Goal: Contribute content

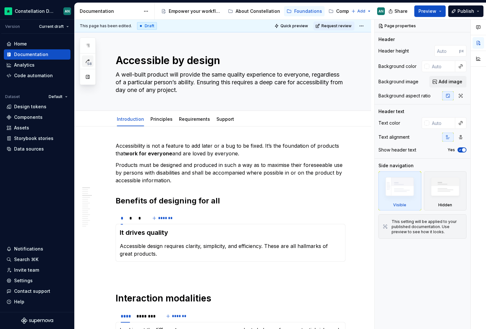
click at [87, 61] on span "58" at bounding box center [89, 63] width 7 height 5
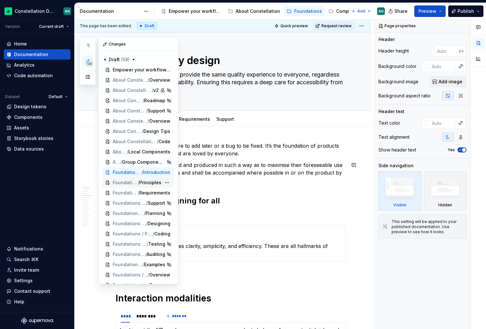
click at [139, 184] on span "Principles" at bounding box center [150, 182] width 22 height 6
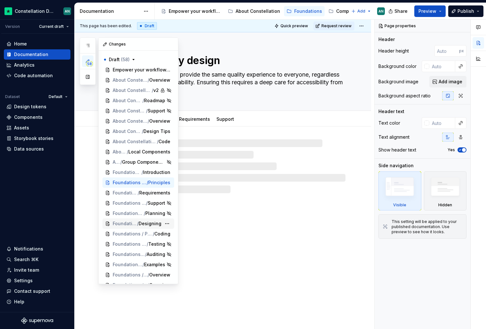
click at [152, 222] on span "Designing" at bounding box center [150, 223] width 23 height 6
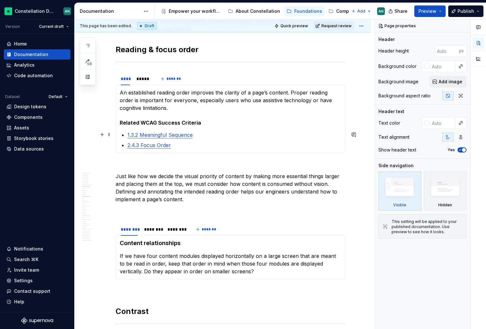
scroll to position [571, 0]
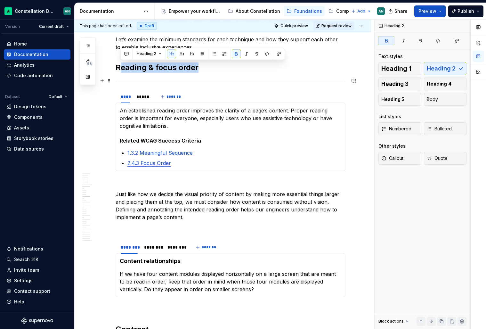
type textarea "*"
drag, startPoint x: 118, startPoint y: 67, endPoint x: 298, endPoint y: 82, distance: 180.5
click at [216, 69] on h2 "Reading & focus order" at bounding box center [231, 67] width 230 height 10
drag, startPoint x: 224, startPoint y: 68, endPoint x: 118, endPoint y: 69, distance: 106.3
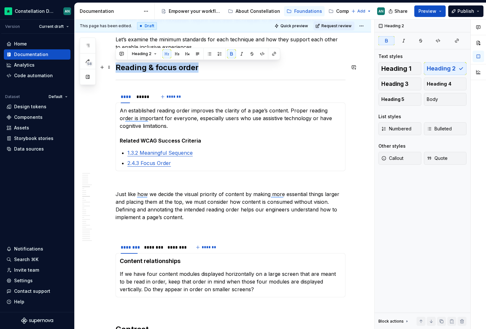
click at [118, 69] on h2 "Reading & focus order" at bounding box center [231, 67] width 230 height 10
click at [141, 80] on div "To enrich screen reader interactions, please activate Accessibility in Grammarl…" at bounding box center [231, 80] width 230 height 4
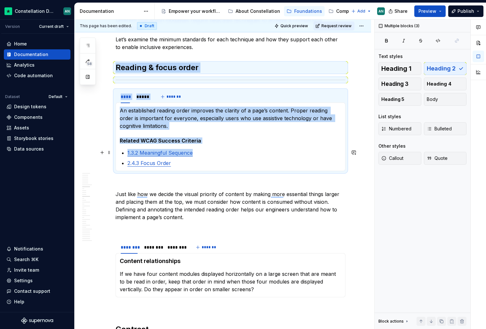
drag, startPoint x: 115, startPoint y: 66, endPoint x: 211, endPoint y: 156, distance: 130.7
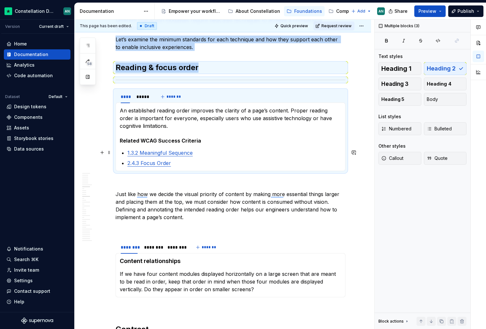
copy div "Let’s examine the minimum standards for each technique and how they support eac…"
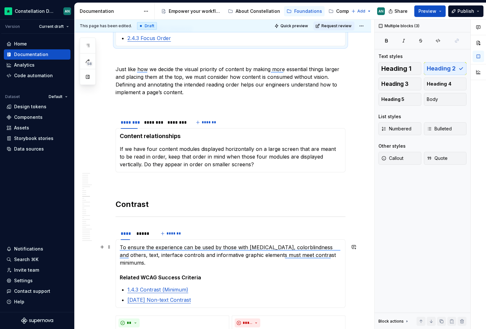
scroll to position [729, 0]
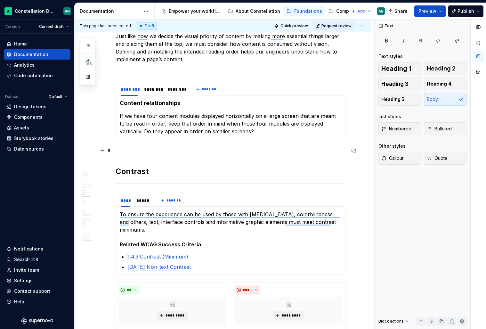
click at [133, 154] on p "To enrich screen reader interactions, please activate Accessibility in Grammarl…" at bounding box center [231, 151] width 230 height 8
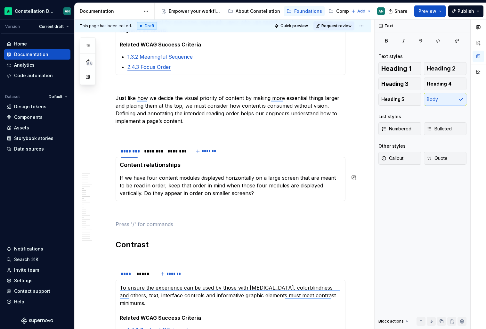
scroll to position [672, 0]
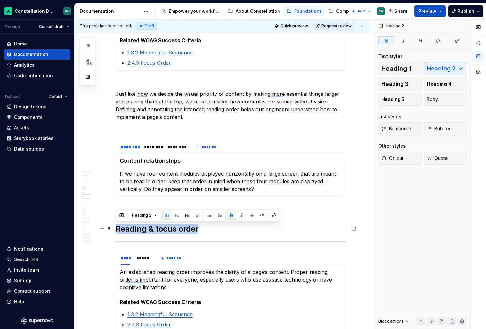
drag, startPoint x: 209, startPoint y: 226, endPoint x: 114, endPoint y: 227, distance: 95.1
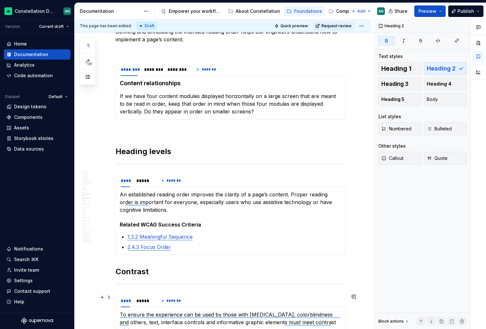
scroll to position [815, 0]
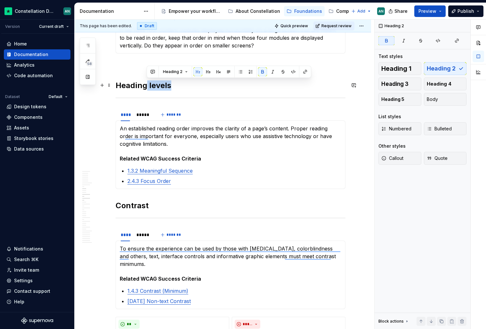
drag, startPoint x: 145, startPoint y: 85, endPoint x: 189, endPoint y: 88, distance: 43.9
click at [189, 88] on h2 "Heading levels" at bounding box center [231, 85] width 230 height 10
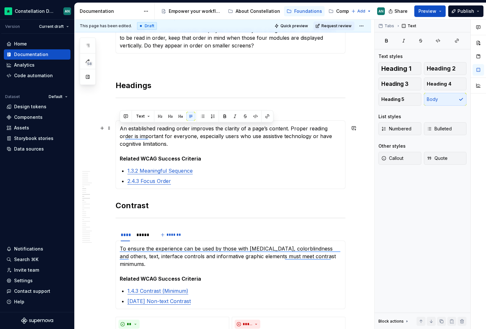
drag, startPoint x: 150, startPoint y: 146, endPoint x: 118, endPoint y: 127, distance: 36.6
click at [118, 127] on div "An established reading order improves the clarity of a page’s content. Proper r…" at bounding box center [231, 154] width 230 height 68
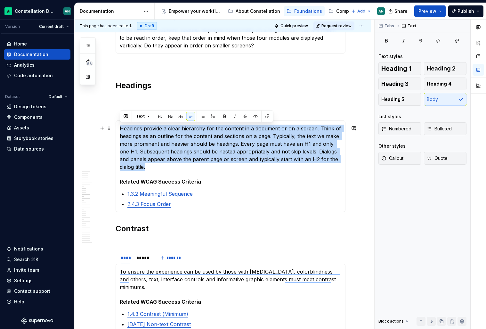
drag, startPoint x: 142, startPoint y: 165, endPoint x: 121, endPoint y: 127, distance: 44.0
click at [121, 127] on p "Headings provide a clear hierarchy for the content in a document or on a screen…" at bounding box center [230, 148] width 221 height 46
click at [205, 139] on p "Headings provide a clear hierarchy for the content in a document or on a screen…" at bounding box center [230, 148] width 221 height 46
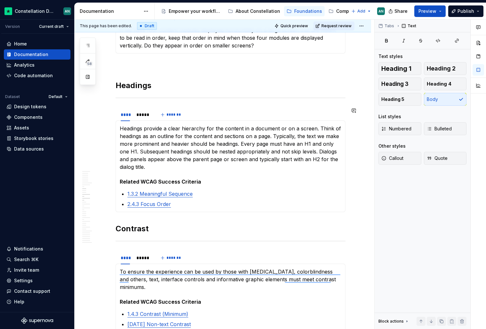
click at [319, 138] on p "Headings provide a clear hierarchy for the content in a document or on a screen…" at bounding box center [230, 148] width 221 height 46
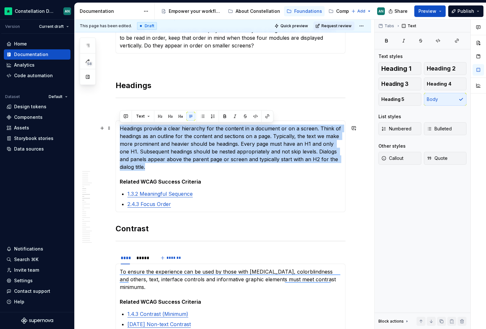
click at [319, 138] on p "Headings provide a clear hierarchy for the content in a document or on a screen…" at bounding box center [230, 148] width 221 height 46
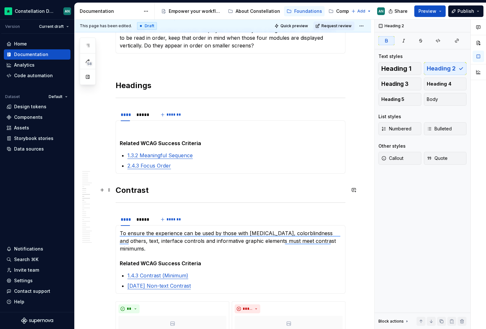
click at [116, 190] on strong "Contrast" at bounding box center [132, 189] width 33 height 9
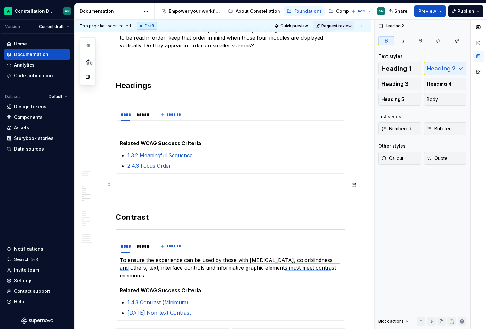
click at [122, 188] on p "To enrich screen reader interactions, please activate Accessibility in Grammarl…" at bounding box center [231, 185] width 230 height 8
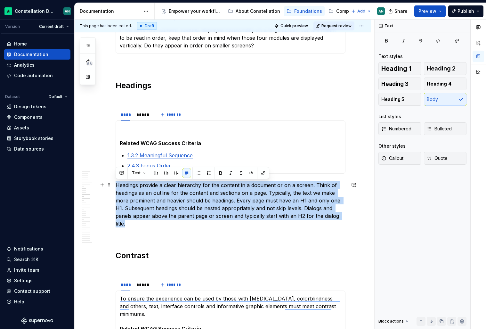
drag, startPoint x: 152, startPoint y: 227, endPoint x: 116, endPoint y: 186, distance: 54.6
click at [116, 186] on p "Headings provide a clear hierarchy for the content in a document or on a screen…" at bounding box center [231, 204] width 230 height 46
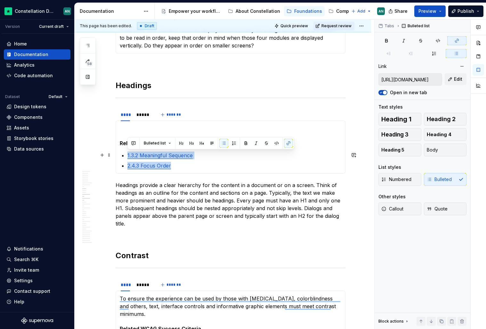
drag, startPoint x: 177, startPoint y: 167, endPoint x: 124, endPoint y: 154, distance: 55.0
click at [127, 154] on ul "1.3.2 Meaningful Sequence 2.4.3 Focus Order" at bounding box center [234, 160] width 214 height 18
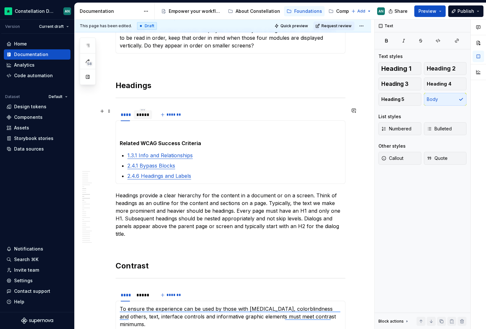
click at [144, 114] on div "*****" at bounding box center [142, 114] width 13 height 6
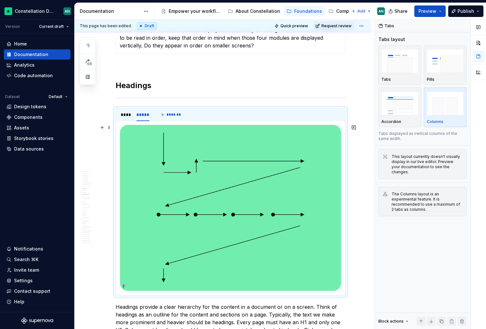
click at [256, 184] on img "To enrich screen reader interactions, please activate Accessibility in Grammarl…" at bounding box center [230, 208] width 221 height 166
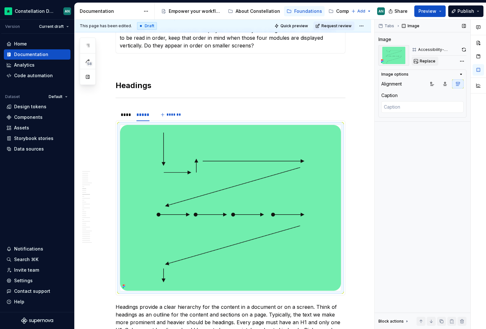
click at [423, 60] on span "Replace" at bounding box center [428, 61] width 16 height 5
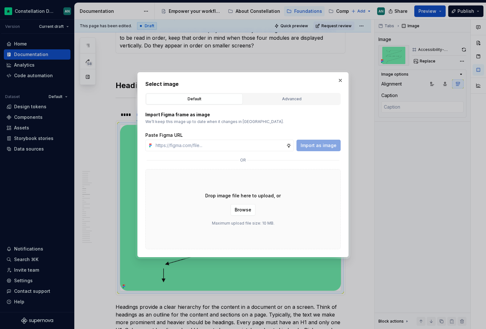
type textarea "*"
click at [281, 91] on div "Select image Default Advanced Import Figma frame as image We’ll keep this image…" at bounding box center [242, 164] width 195 height 169
click at [274, 102] on button "Advanced" at bounding box center [291, 98] width 97 height 11
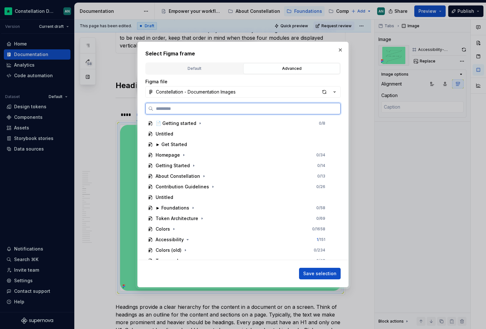
click at [188, 105] on input "search" at bounding box center [246, 108] width 187 height 6
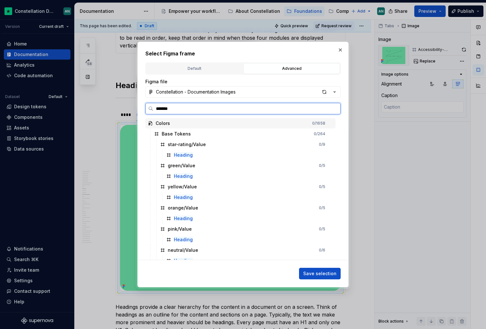
type input "********"
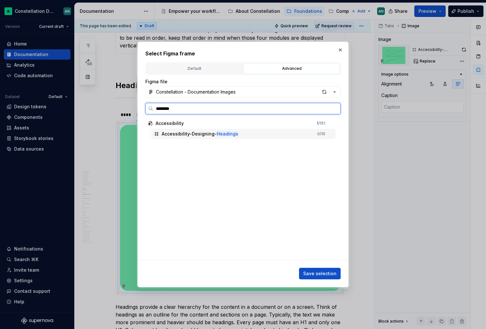
click at [209, 136] on div "Accessibility-Designing- Headings" at bounding box center [200, 134] width 76 height 6
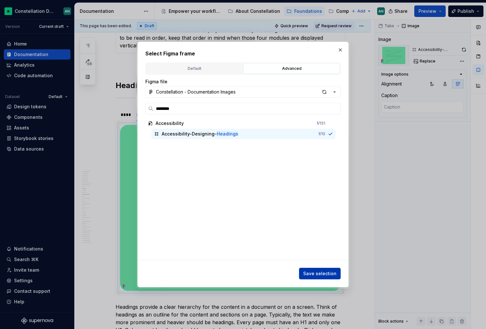
click at [311, 273] on span "Save selection" at bounding box center [319, 273] width 33 height 6
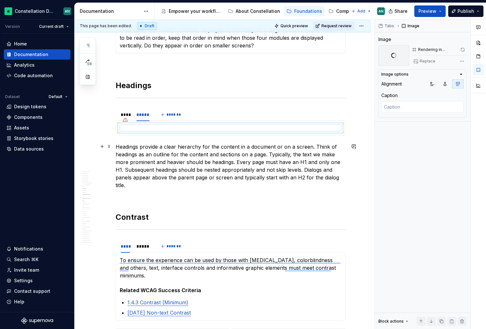
click at [184, 160] on p "Headings provide a clear hierarchy for the content in a document or on a screen…" at bounding box center [231, 166] width 230 height 46
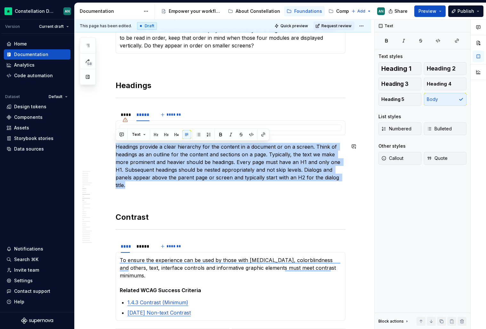
drag, startPoint x: 134, startPoint y: 187, endPoint x: 107, endPoint y: 138, distance: 55.6
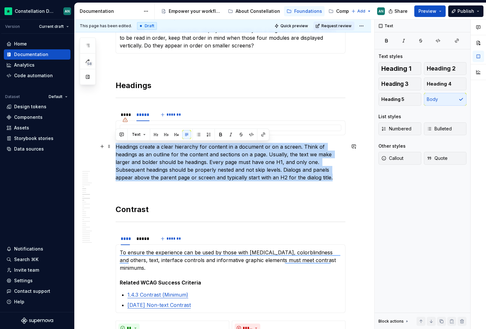
drag, startPoint x: 299, startPoint y: 178, endPoint x: 116, endPoint y: 144, distance: 186.3
click at [116, 144] on p "Headings create a clear hierarchy for content in a document or on a screen. Thi…" at bounding box center [231, 162] width 230 height 38
click at [138, 219] on span "Rephrase" at bounding box center [128, 222] width 20 height 7
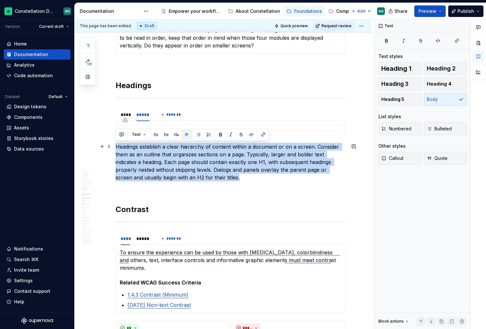
drag, startPoint x: 237, startPoint y: 179, endPoint x: 115, endPoint y: 147, distance: 126.2
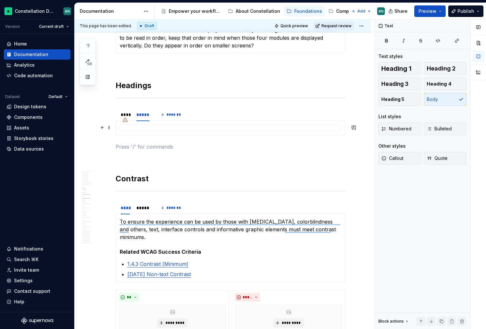
click at [142, 127] on div "To enrich screen reader interactions, please activate Accessibility in Grammarl…" at bounding box center [230, 128] width 221 height 6
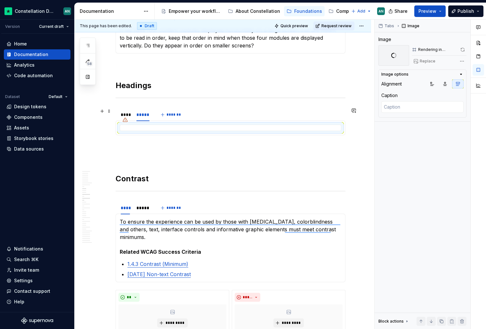
click at [125, 115] on div "To enrich screen reader interactions, please activate Accessibility in Grammarl…" at bounding box center [125, 120] width 10 height 10
click at [126, 115] on div "To enrich screen reader interactions, please activate Accessibility in Grammarl…" at bounding box center [125, 120] width 10 height 10
click at [129, 111] on div "****" at bounding box center [125, 114] width 9 height 6
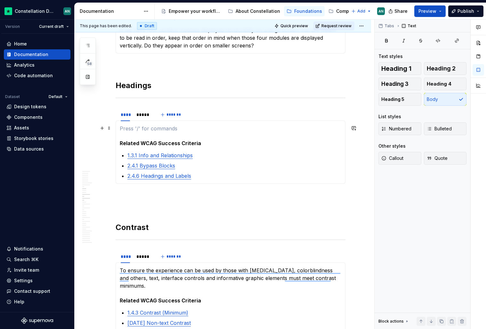
click at [156, 130] on p "To enrich screen reader interactions, please activate Accessibility in Grammarl…" at bounding box center [230, 129] width 221 height 8
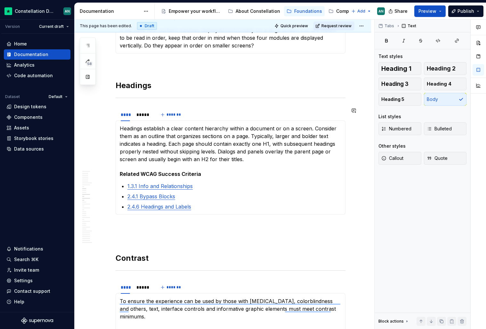
click at [151, 87] on h2 "Headings" at bounding box center [231, 85] width 230 height 10
click at [130, 108] on section "**** ***** ******* Headings establish a clear content hierarchy within a docume…" at bounding box center [231, 161] width 230 height 107
type textarea "*"
click at [212, 163] on section-item-column "Headings establish a clear content hierarchy within a document or on a screen. …" at bounding box center [230, 168] width 221 height 86
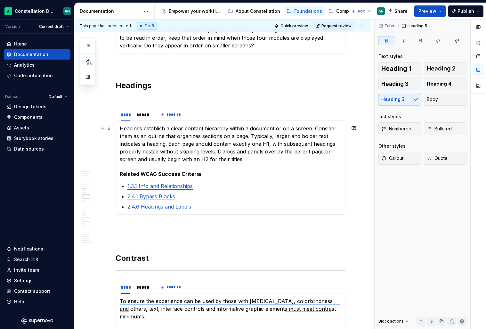
click at [256, 163] on section-item-column "Headings establish a clear content hierarchy within a document or on a screen. …" at bounding box center [230, 168] width 221 height 86
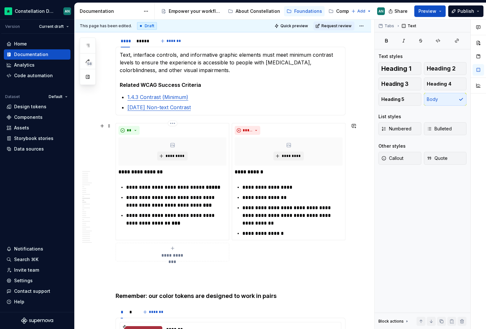
scroll to position [1094, 0]
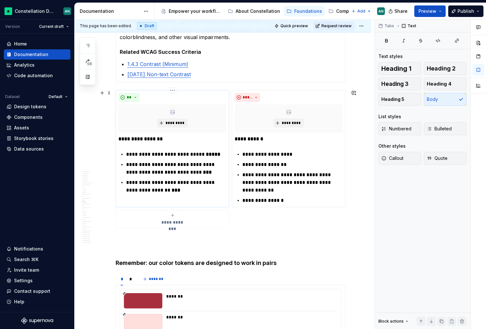
click at [204, 178] on ul "**********" at bounding box center [176, 172] width 100 height 44
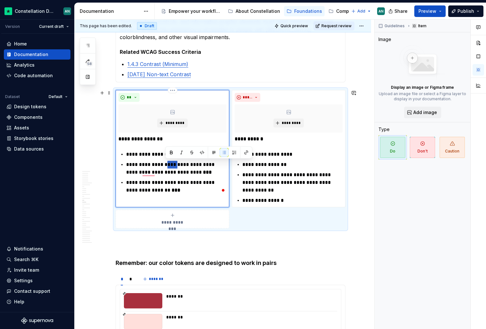
drag, startPoint x: 165, startPoint y: 164, endPoint x: 175, endPoint y: 166, distance: 9.8
click at [175, 166] on p "**********" at bounding box center [176, 168] width 100 height 15
click at [205, 153] on button "button" at bounding box center [201, 152] width 9 height 9
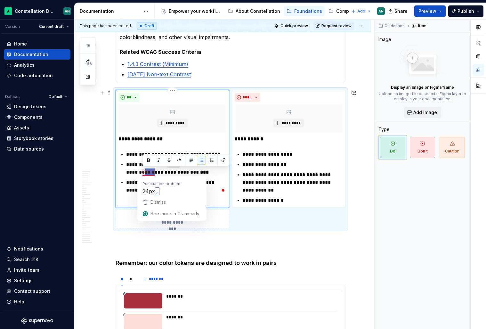
drag, startPoint x: 154, startPoint y: 173, endPoint x: 142, endPoint y: 172, distance: 12.2
click at [142, 172] on p "**********" at bounding box center [176, 168] width 100 height 15
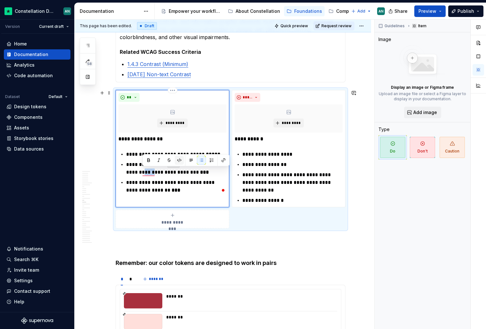
click at [178, 160] on button "button" at bounding box center [179, 160] width 9 height 9
click at [285, 168] on ul "**********" at bounding box center [292, 177] width 100 height 54
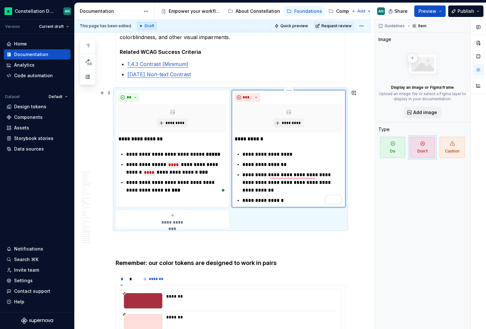
click at [277, 156] on p "**********" at bounding box center [292, 154] width 100 height 8
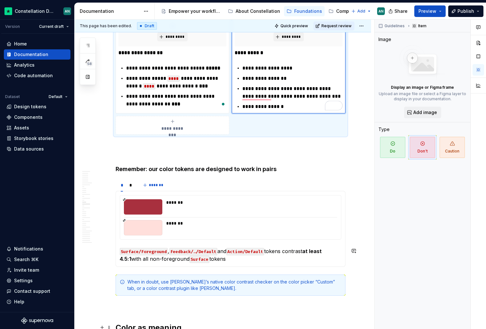
scroll to position [1348, 0]
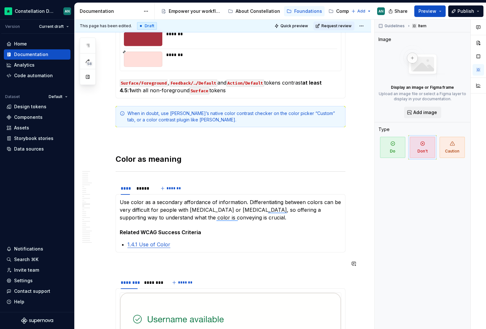
type textarea "*"
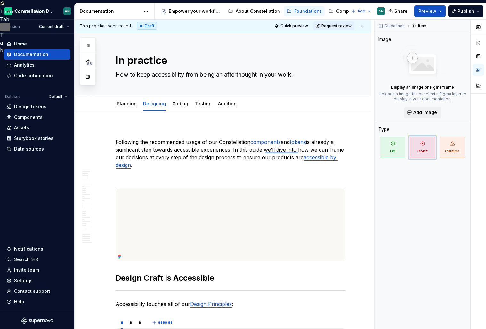
scroll to position [1348, 0]
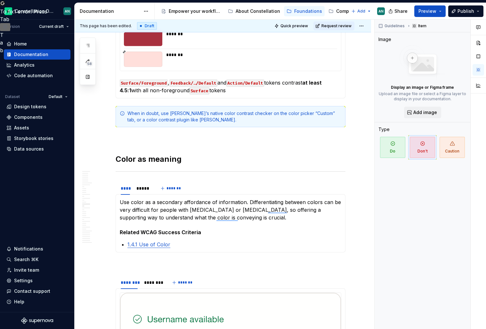
type textarea "*"
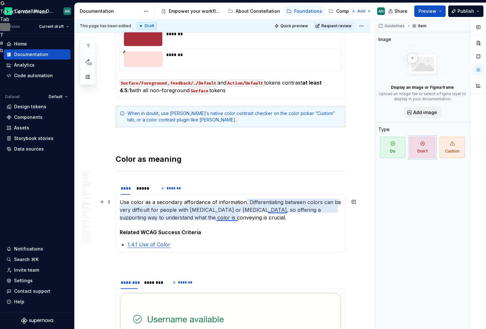
click at [236, 217] on p "Use color as a secondary affordance of information. Differentiating between col…" at bounding box center [230, 209] width 221 height 23
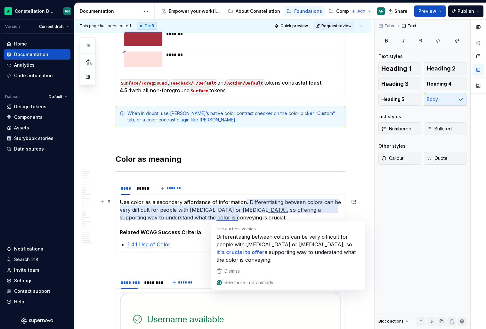
click at [265, 216] on p "Use color as a secondary affordance of information. Differentiating between col…" at bounding box center [230, 209] width 221 height 23
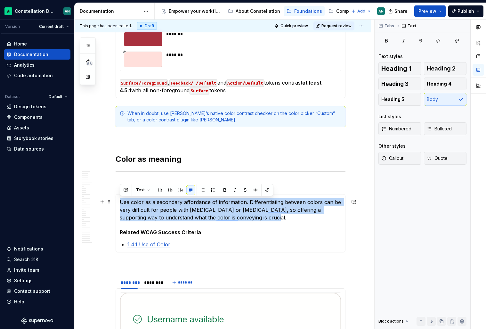
drag, startPoint x: 252, startPoint y: 221, endPoint x: 120, endPoint y: 202, distance: 133.2
click at [120, 202] on p "Use color as a secondary affordance of information. Differentiating between col…" at bounding box center [230, 209] width 221 height 23
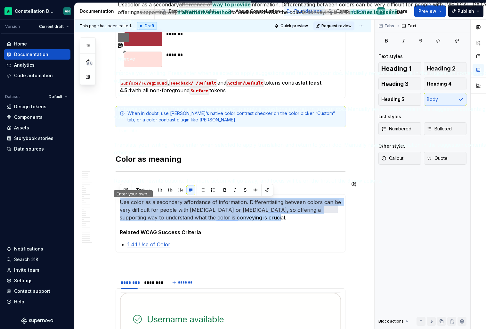
click at [132, 24] on button "Accept" at bounding box center [127, 21] width 19 height 8
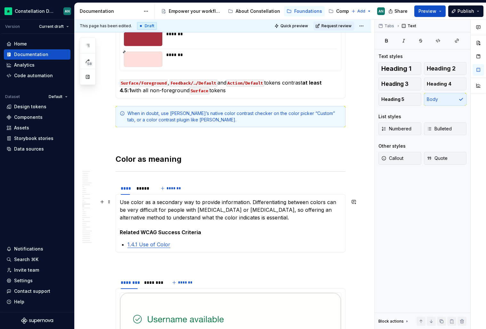
click at [292, 219] on p "Use color as a secondary way to provide information. Differentiating between co…" at bounding box center [230, 209] width 221 height 23
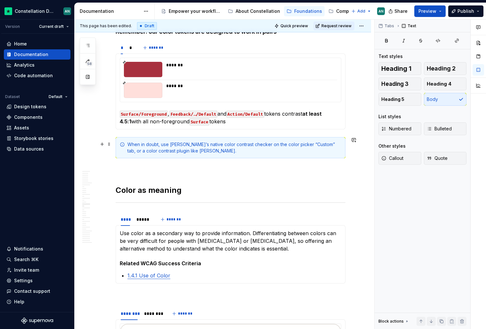
scroll to position [1313, 0]
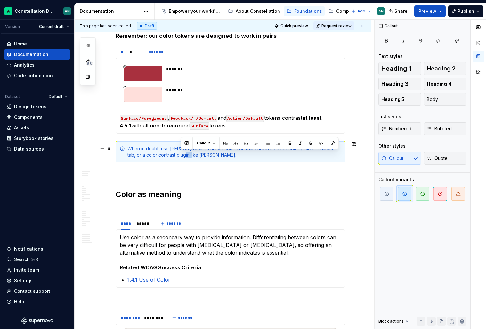
drag, startPoint x: 190, startPoint y: 154, endPoint x: 181, endPoint y: 155, distance: 9.7
click at [181, 155] on div "When in doubt, use [PERSON_NAME]’s native color contrast checker on the color p…" at bounding box center [234, 151] width 214 height 13
drag, startPoint x: 191, startPoint y: 154, endPoint x: 181, endPoint y: 155, distance: 11.0
click at [181, 155] on div "When in doubt, use [PERSON_NAME]’s native color contrast checker on the color p…" at bounding box center [234, 151] width 214 height 13
click at [199, 154] on div "When in doubt, use Figma’s native color contrast checker on the color picker “C…" at bounding box center [234, 151] width 214 height 13
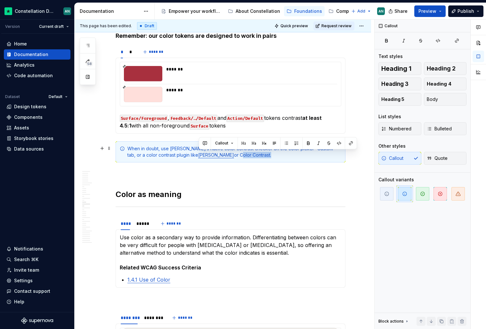
drag, startPoint x: 199, startPoint y: 154, endPoint x: 229, endPoint y: 153, distance: 29.5
click at [229, 153] on div "When in doubt, use Figma’s native color contrast checker on the color picker “C…" at bounding box center [234, 151] width 214 height 13
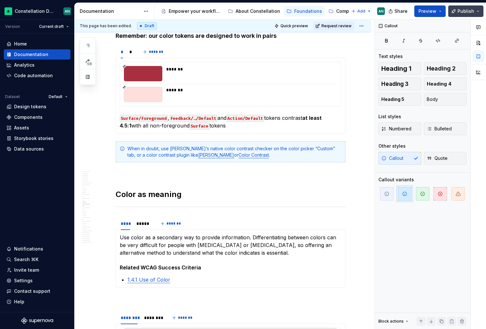
click at [457, 12] on button "Publish" at bounding box center [465, 11] width 35 height 12
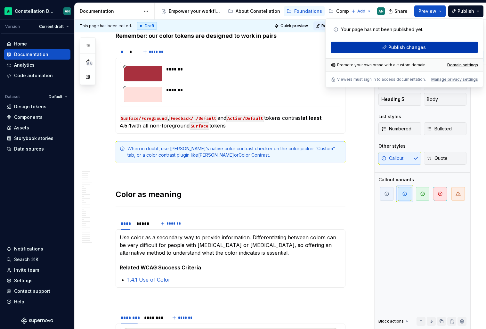
click at [430, 48] on button "Publish changes" at bounding box center [404, 48] width 147 height 12
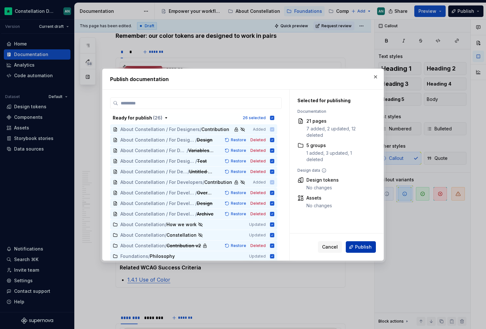
click at [365, 250] on button "Publish" at bounding box center [361, 247] width 30 height 12
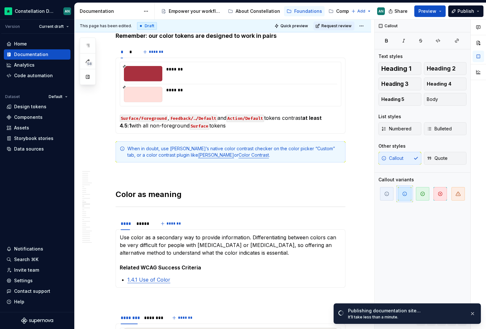
type textarea "*"
